Goal: Check status

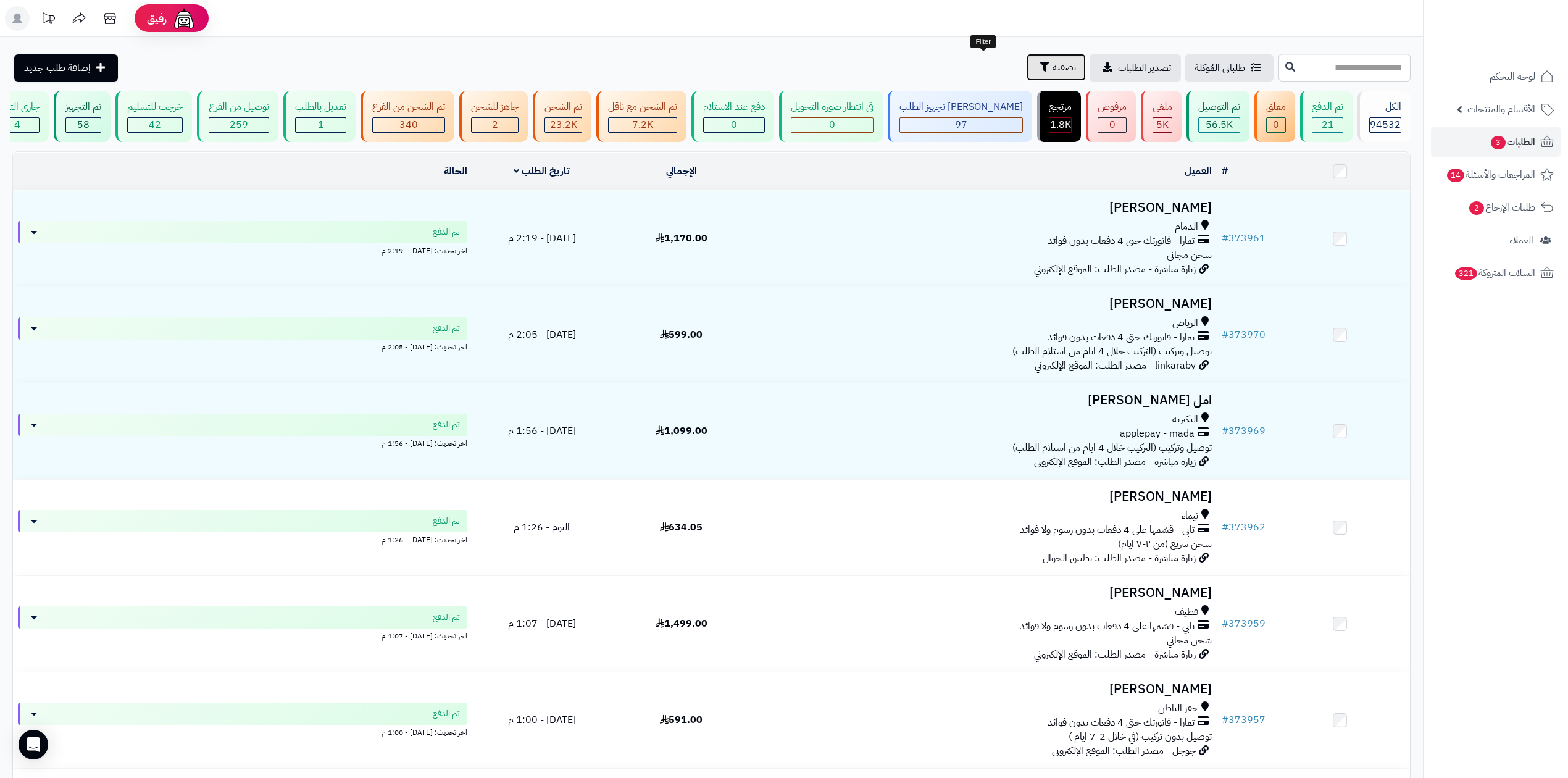
click at [1053, 62] on span "تصفية" at bounding box center [1064, 67] width 24 height 15
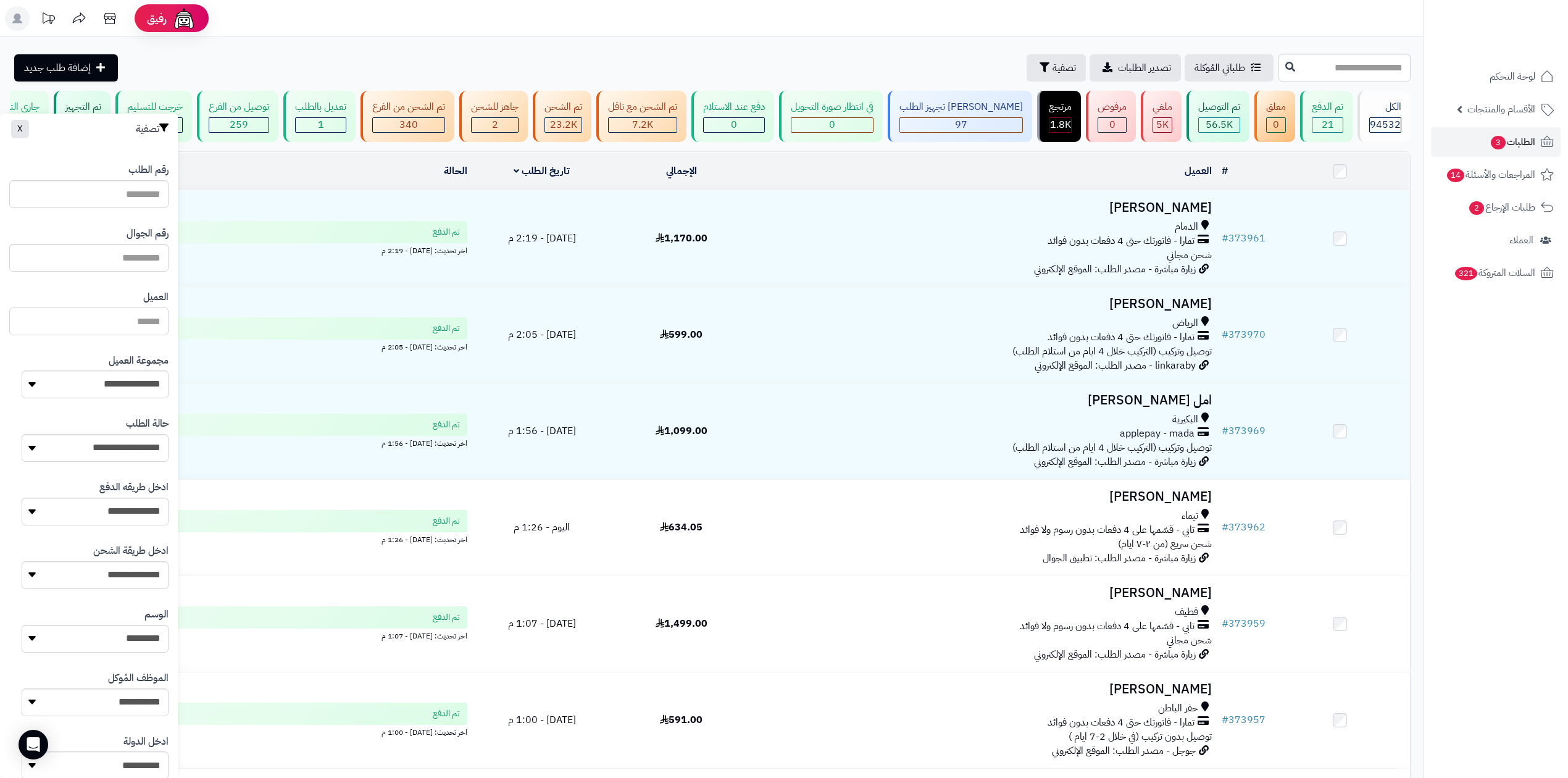
click at [111, 324] on input "العميل" at bounding box center [89, 321] width 160 height 28
paste input "*********"
type input "*********"
